Goal: Information Seeking & Learning: Learn about a topic

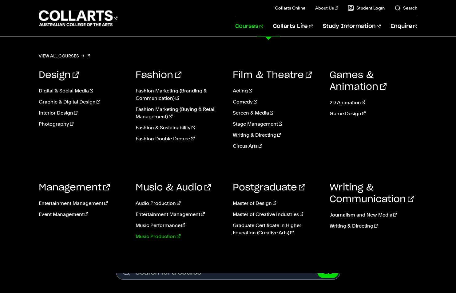
click at [149, 238] on link "Music Production" at bounding box center [179, 236] width 88 height 7
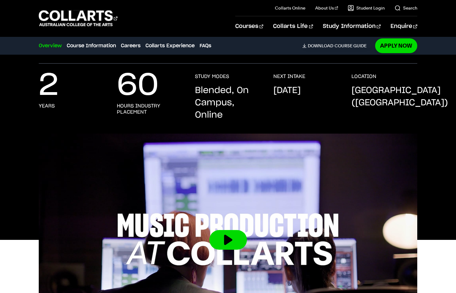
scroll to position [92, 0]
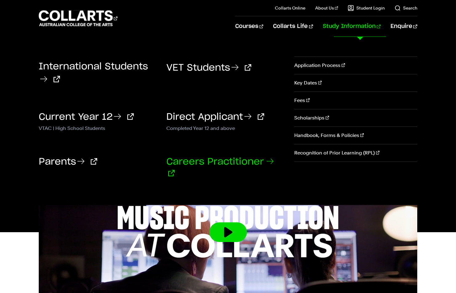
click at [237, 160] on link "Careers Practitioner" at bounding box center [219, 167] width 107 height 21
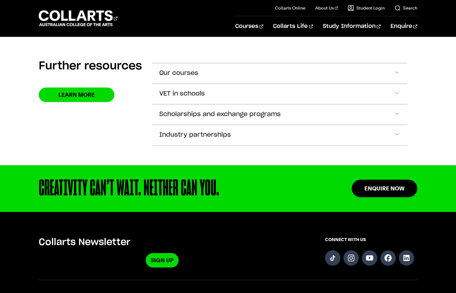
scroll to position [1260, 0]
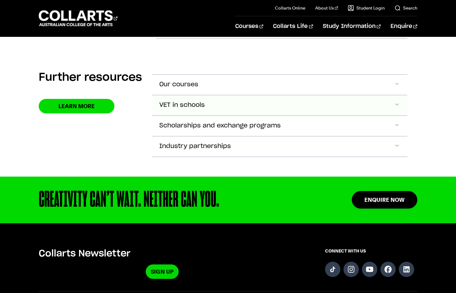
click at [195, 102] on span "VET in schools" at bounding box center [181, 105] width 45 height 7
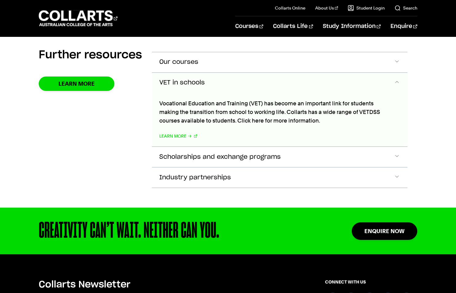
scroll to position [1288, 0]
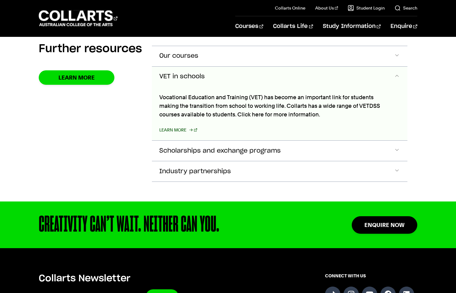
click at [177, 126] on link "Learn More" at bounding box center [178, 130] width 38 height 9
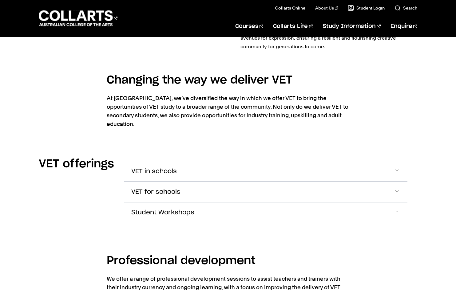
scroll to position [737, 0]
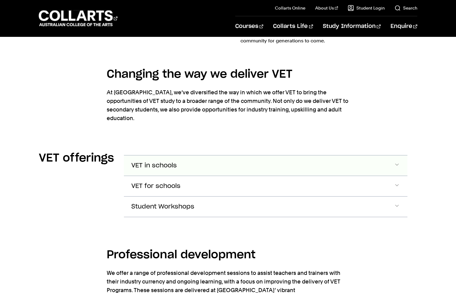
click at [180, 155] on button "VET in schools" at bounding box center [265, 165] width 283 height 20
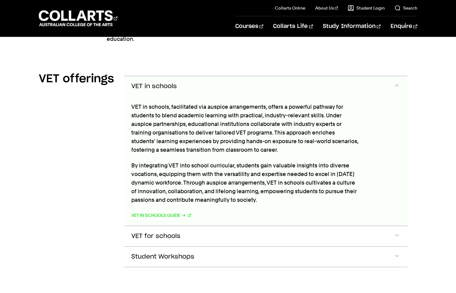
scroll to position [820, 0]
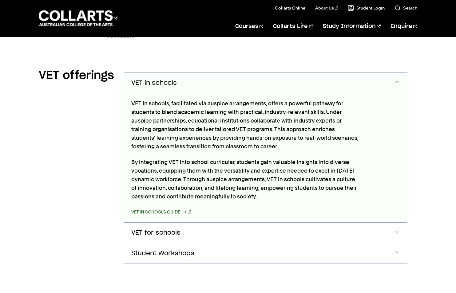
click at [167, 208] on link "VET in Schools Guide" at bounding box center [161, 212] width 60 height 9
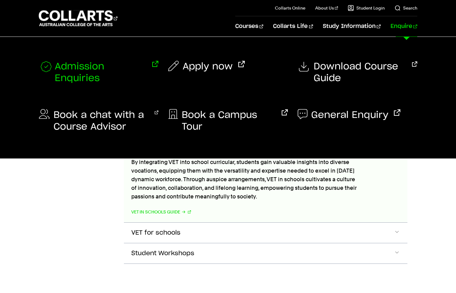
click at [94, 68] on span "Admission Enquiries" at bounding box center [101, 72] width 92 height 23
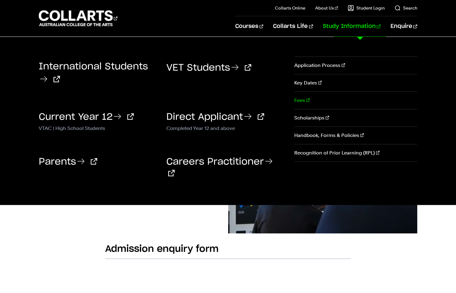
click at [295, 99] on link "Fees" at bounding box center [355, 100] width 123 height 17
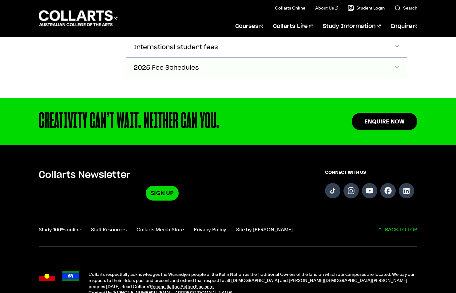
scroll to position [246, 0]
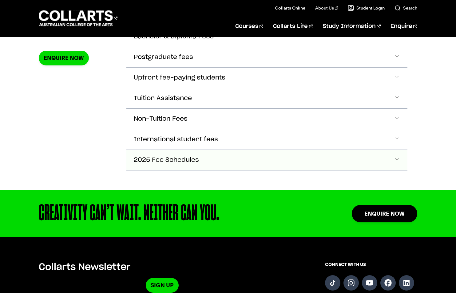
click at [277, 158] on button "2025 Fee Schedules" at bounding box center [266, 160] width 281 height 20
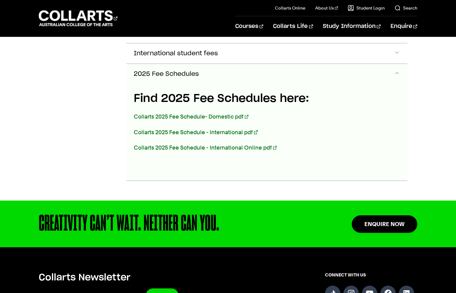
scroll to position [339, 0]
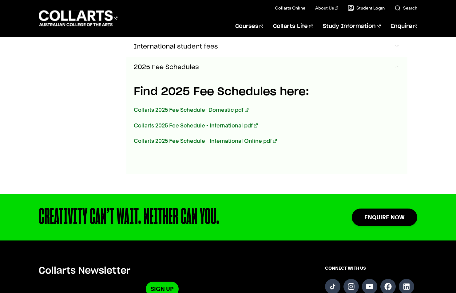
click at [219, 106] on p "Collarts 2025 Fee Schedule- Domestic pdf" at bounding box center [248, 110] width 228 height 9
click at [219, 107] on link "Collarts 2025 Fee Schedule- Domestic pdf" at bounding box center [191, 110] width 115 height 6
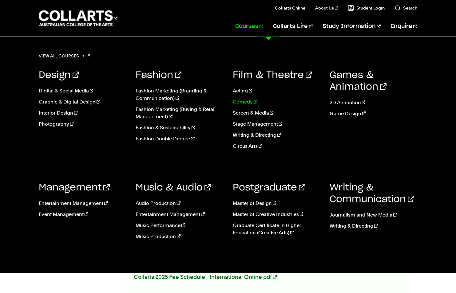
scroll to position [215, 0]
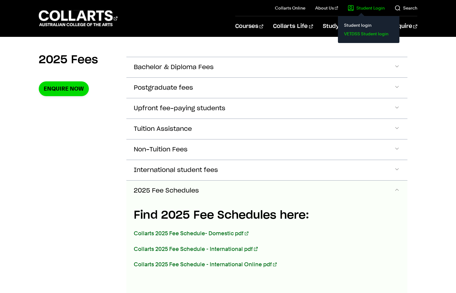
click at [366, 32] on link "VETDSS Student login" at bounding box center [369, 33] width 52 height 9
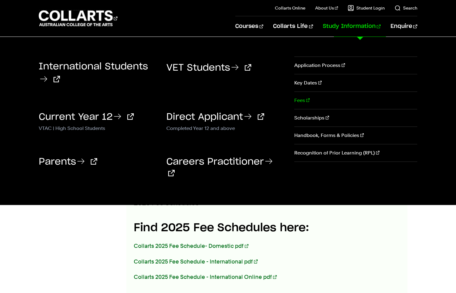
scroll to position [184, 0]
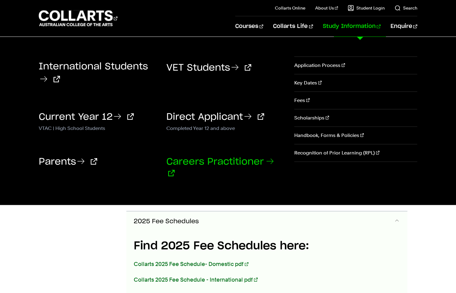
click at [241, 160] on link "Careers Practitioner" at bounding box center [219, 167] width 107 height 21
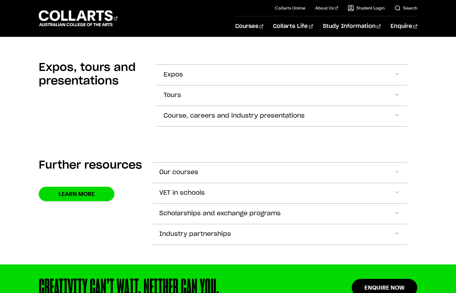
scroll to position [1198, 0]
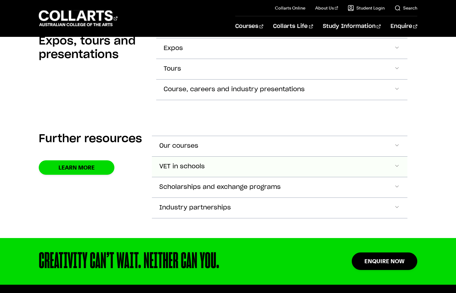
click at [192, 163] on span "VET in schools" at bounding box center [181, 166] width 45 height 7
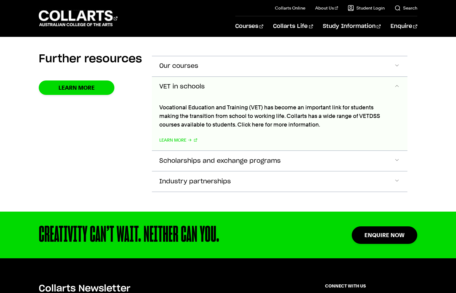
scroll to position [1288, 0]
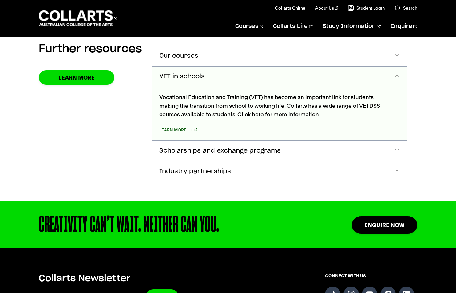
click at [179, 126] on link "Learn More" at bounding box center [178, 130] width 38 height 9
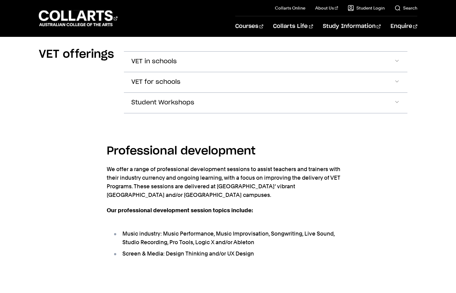
scroll to position [768, 0]
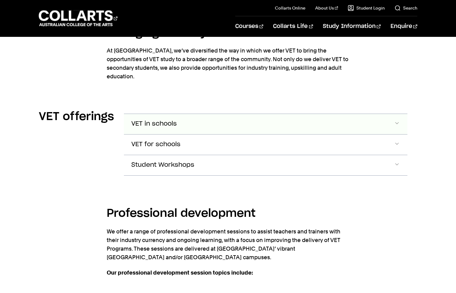
click at [299, 118] on button "VET in schools" at bounding box center [265, 124] width 283 height 20
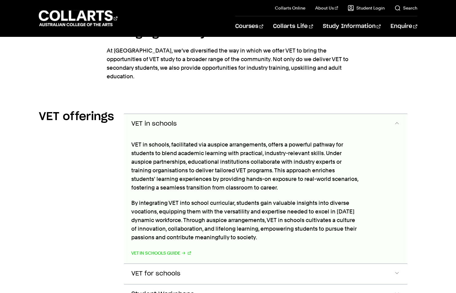
scroll to position [820, 0]
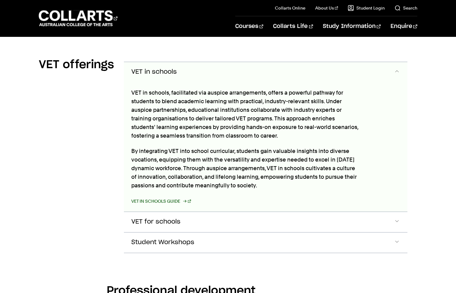
click at [175, 197] on link "VET in Schools Guide" at bounding box center [161, 201] width 60 height 9
